Goal: Task Accomplishment & Management: Manage account settings

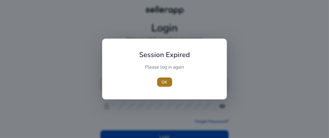
click at [166, 82] on span "OK" at bounding box center [165, 82] width 6 height 6
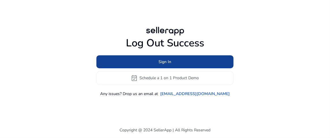
click at [169, 60] on span "Sign In" at bounding box center [165, 62] width 13 height 6
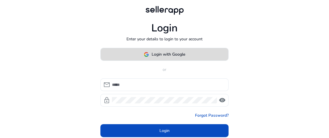
click at [170, 55] on span "Login with Google" at bounding box center [169, 54] width 34 height 6
